Goal: Information Seeking & Learning: Learn about a topic

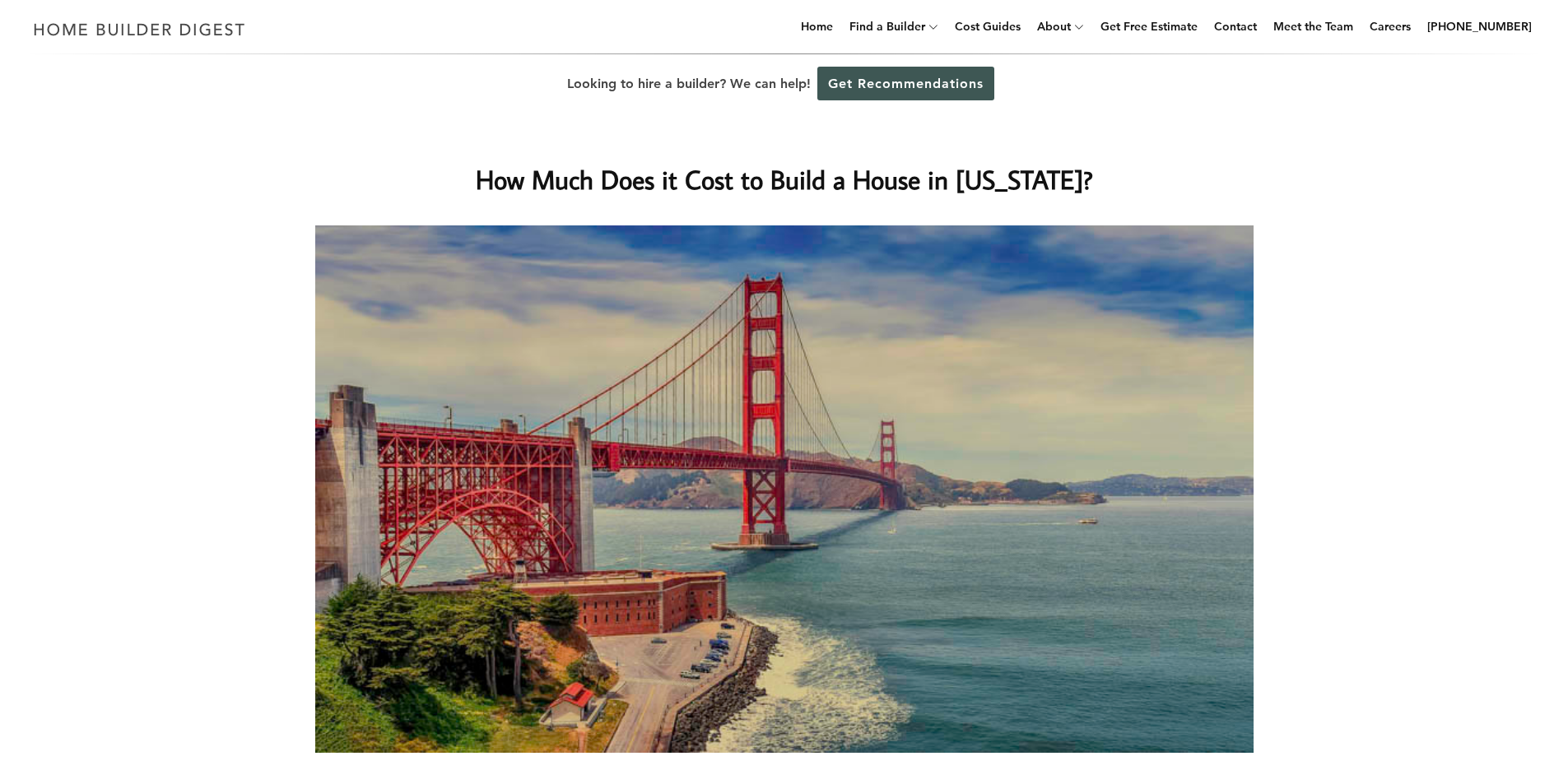
click at [730, 175] on h1 "How Much Does it Cost to Build a House in [US_STATE]?" at bounding box center [784, 180] width 657 height 40
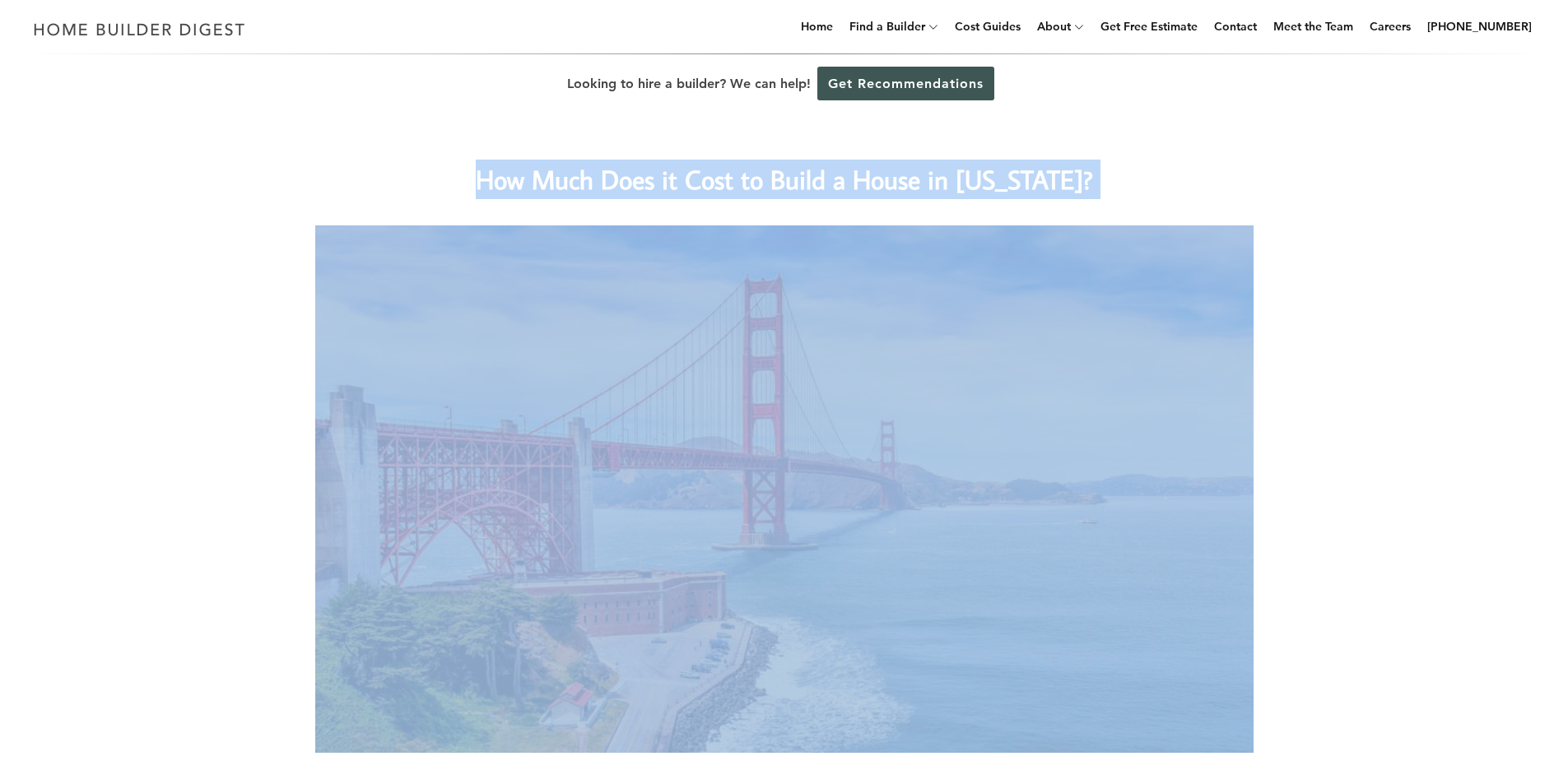
click at [730, 175] on h1 "How Much Does it Cost to Build a House in [US_STATE]?" at bounding box center [784, 180] width 657 height 40
copy div "How Much Does it Cost to Build a House in [US_STATE]?"
click at [1168, 395] on img at bounding box center [784, 488] width 938 height 527
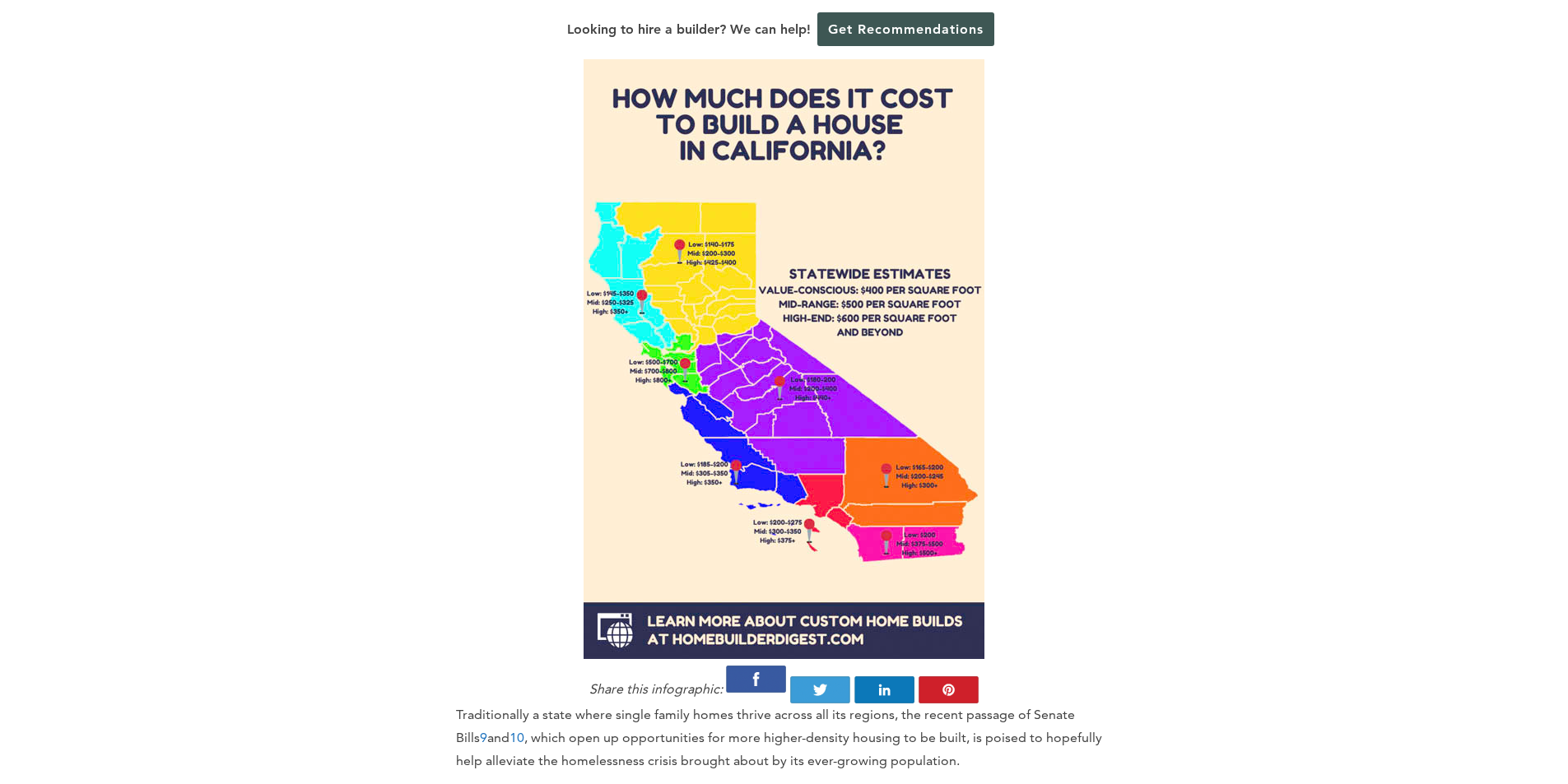
scroll to position [1143, 0]
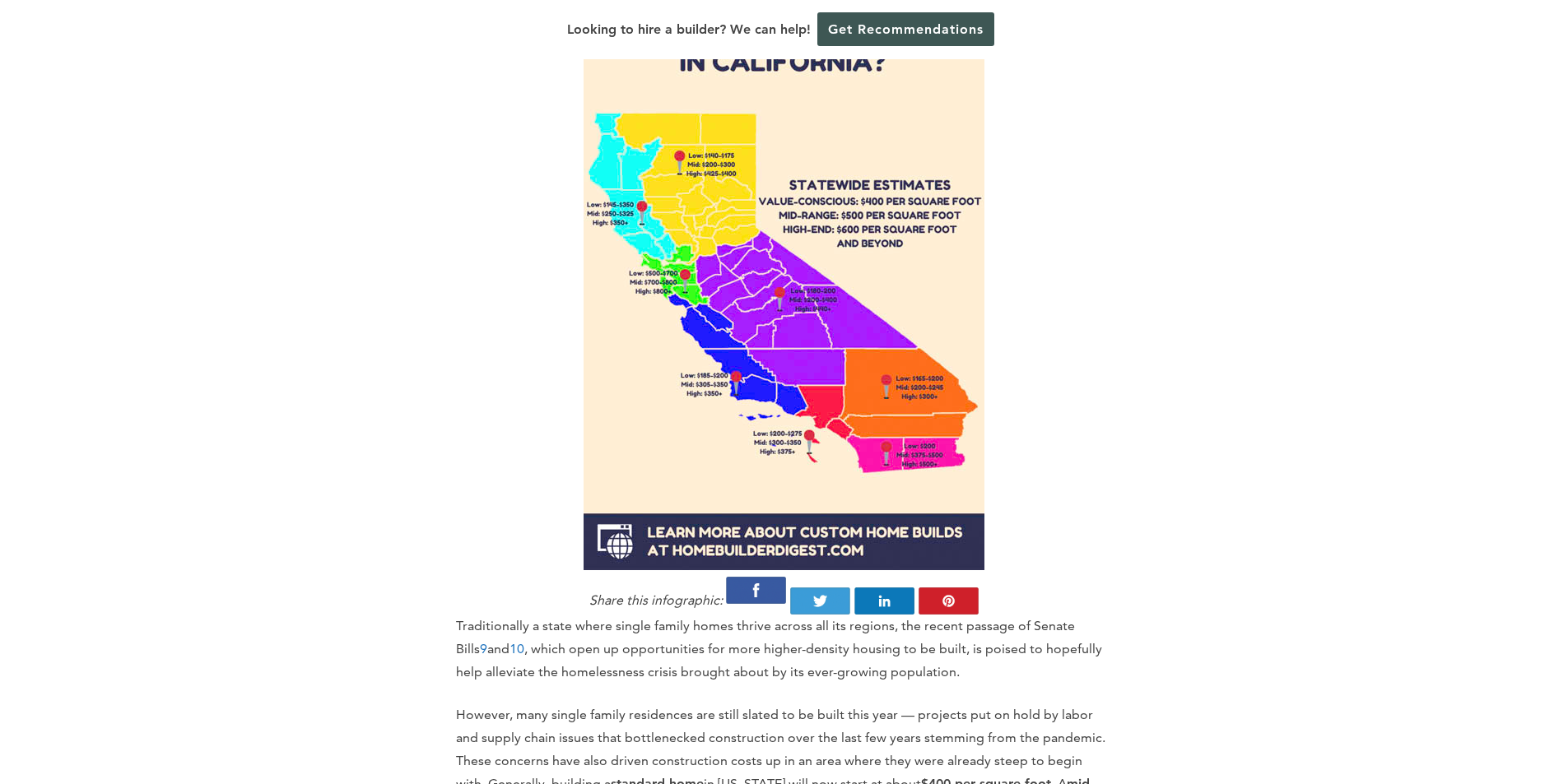
scroll to position [1238, 0]
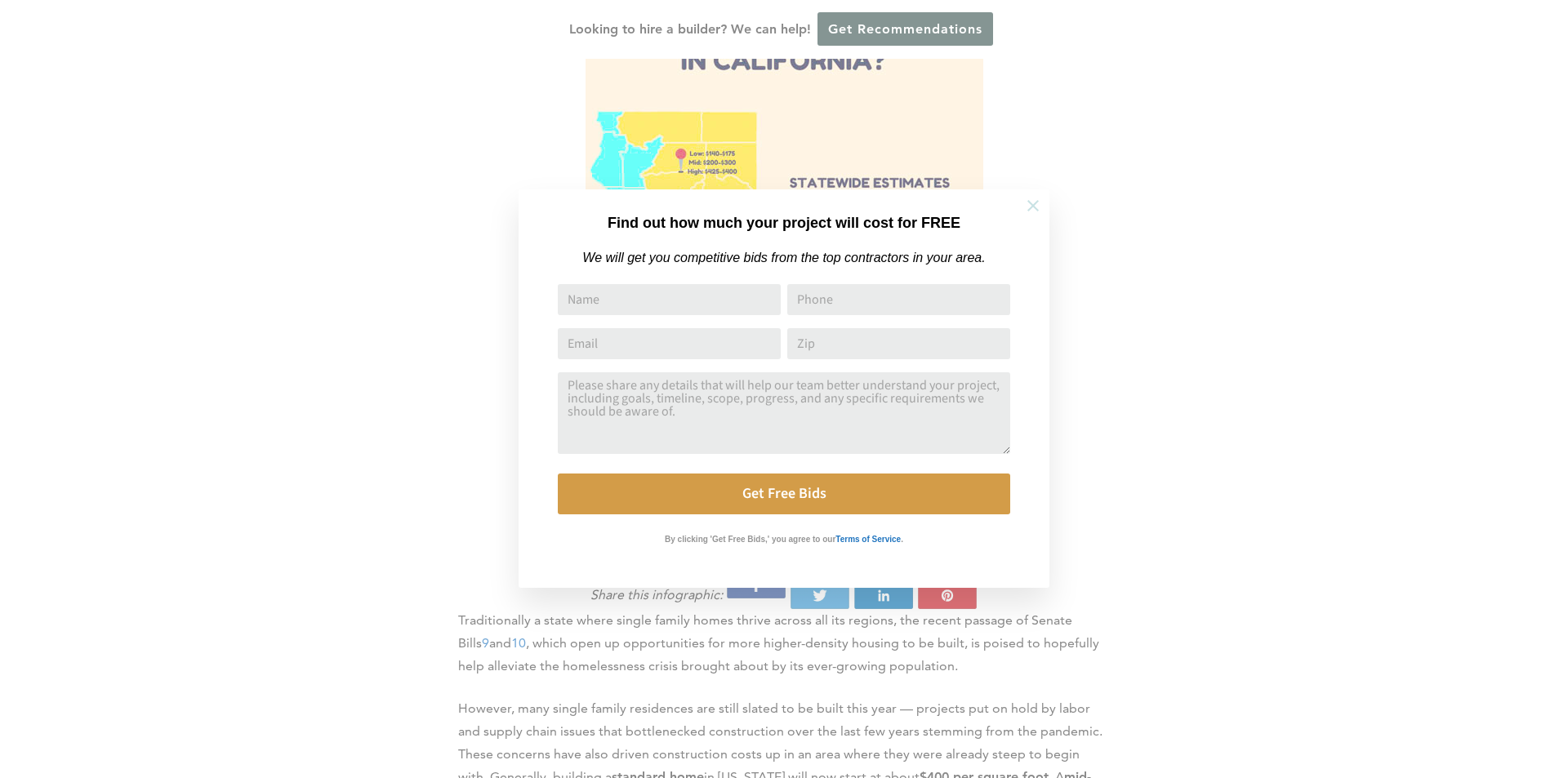
click at [1038, 206] on icon at bounding box center [1033, 206] width 18 height 18
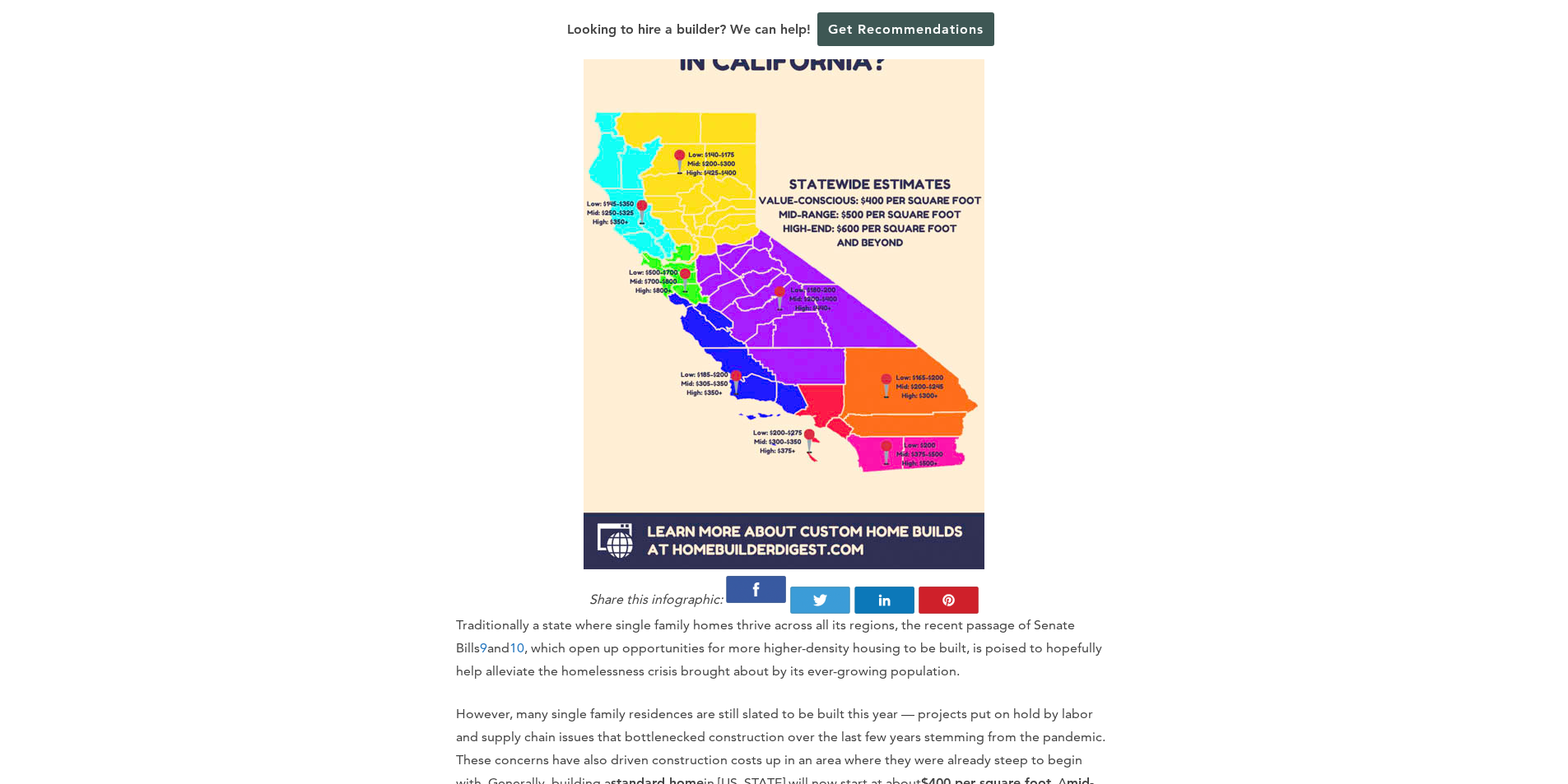
click at [1098, 318] on div at bounding box center [784, 240] width 657 height 659
